Goal: Transaction & Acquisition: Purchase product/service

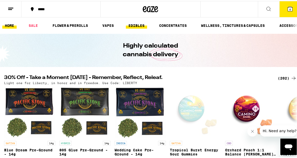
click at [140, 23] on link "EDIBLES" at bounding box center [136, 24] width 21 height 6
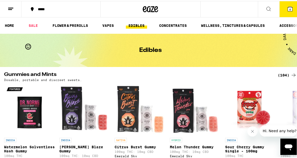
click at [282, 75] on div "(104)" at bounding box center [286, 74] width 19 height 6
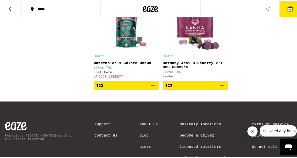
scroll to position [3296, 0]
